Goal: Transaction & Acquisition: Purchase product/service

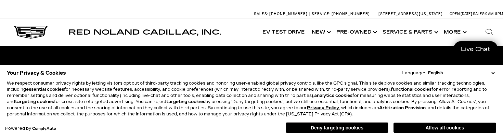
click at [269, 12] on span "[PHONE_NUMBER]" at bounding box center [288, 14] width 38 height 4
click at [319, 26] on link "Show New" at bounding box center [320, 31] width 25 height 27
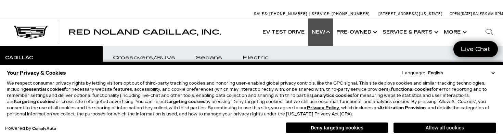
click at [403, 130] on button "Allow all cookies" at bounding box center [444, 127] width 103 height 10
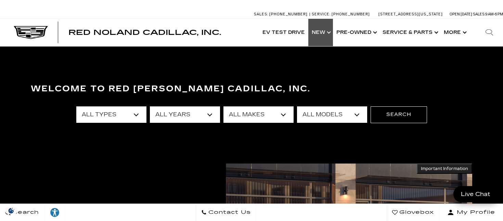
click at [329, 29] on link "Show New" at bounding box center [320, 32] width 25 height 27
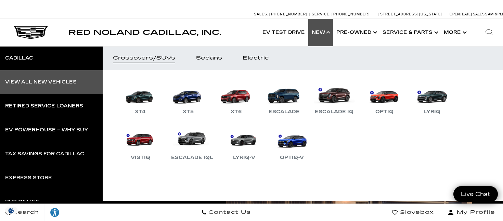
click at [40, 84] on div "View All New Vehicles" at bounding box center [40, 82] width 71 height 5
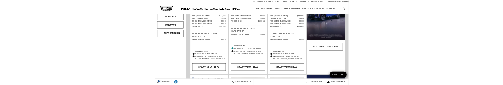
scroll to position [347, 0]
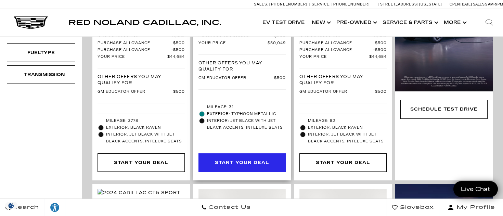
click at [221, 153] on div "Start Your Deal" at bounding box center [241, 162] width 87 height 18
